Goal: Navigation & Orientation: Go to known website

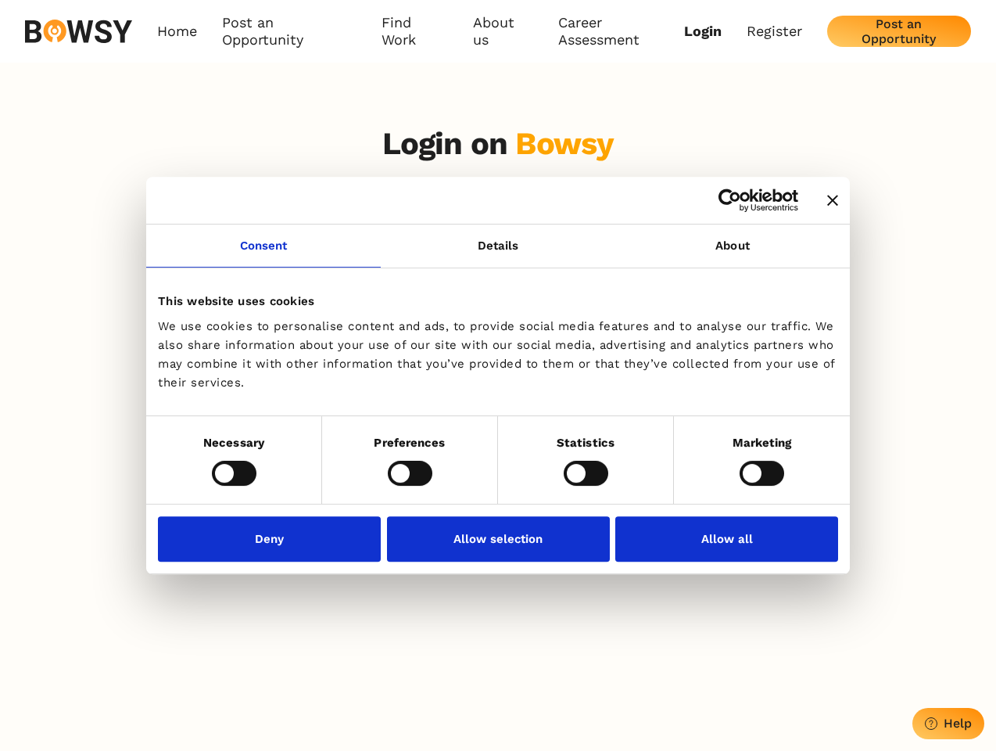
click at [827, 201] on icon "Close banner" at bounding box center [832, 200] width 11 height 11
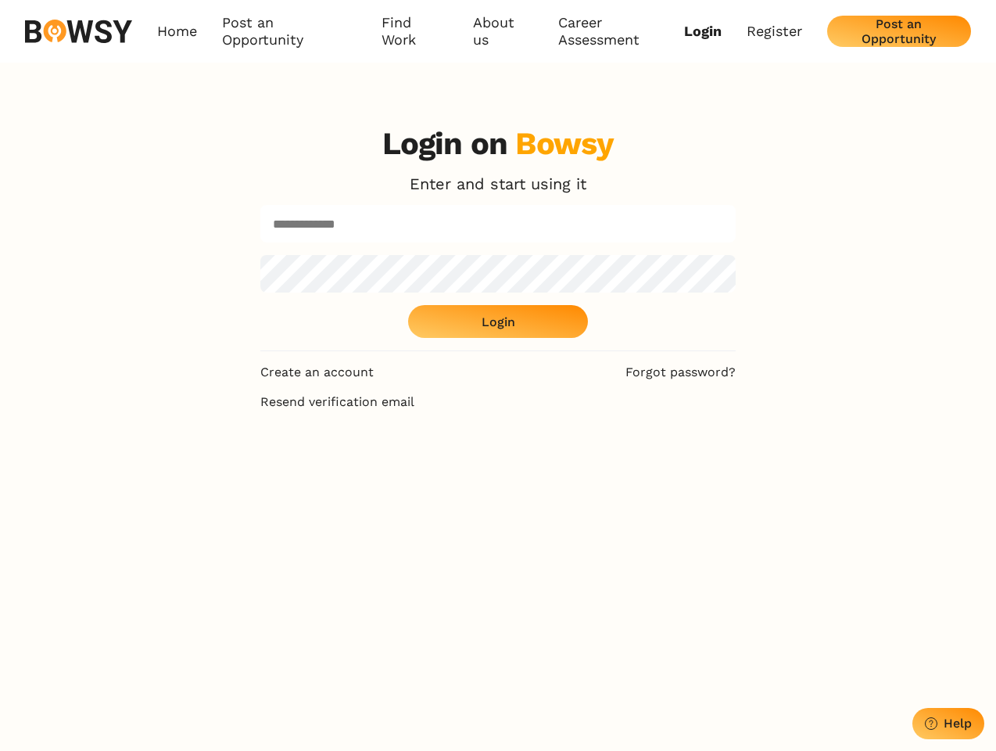
click at [264, 255] on link "Consent" at bounding box center [263, 245] width 235 height 43
click at [733, 255] on div "Login on Bowsy Enter and start using it Login" at bounding box center [498, 238] width 476 height 226
click at [234, 472] on div "Login on Bowsy Enter and start using it Login Create an account Forgot password…" at bounding box center [498, 488] width 996 height 751
click at [410, 472] on div "Login on Bowsy Enter and start using it Login Create an account Forgot password…" at bounding box center [498, 488] width 501 height 751
click at [586, 472] on div "Login on Bowsy Enter and start using it Login Create an account Forgot password…" at bounding box center [498, 488] width 501 height 751
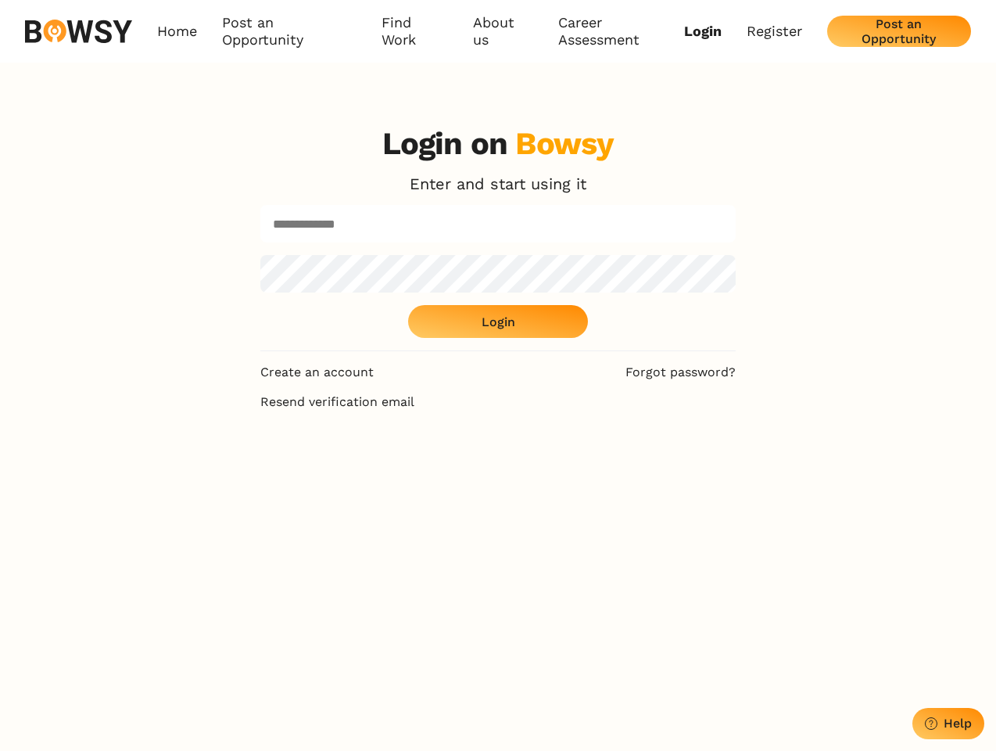
click at [762, 472] on div "Login on Bowsy Enter and start using it Login Create an account Forgot password…" at bounding box center [498, 488] width 996 height 751
click at [274, 538] on div "Login on Bowsy Enter and start using it Login Create an account Forgot password…" at bounding box center [498, 488] width 501 height 751
click at [498, 538] on div "Login on Bowsy Enter and start using it Login Create an account Forgot password…" at bounding box center [498, 488] width 501 height 751
